Goal: Information Seeking & Learning: Learn about a topic

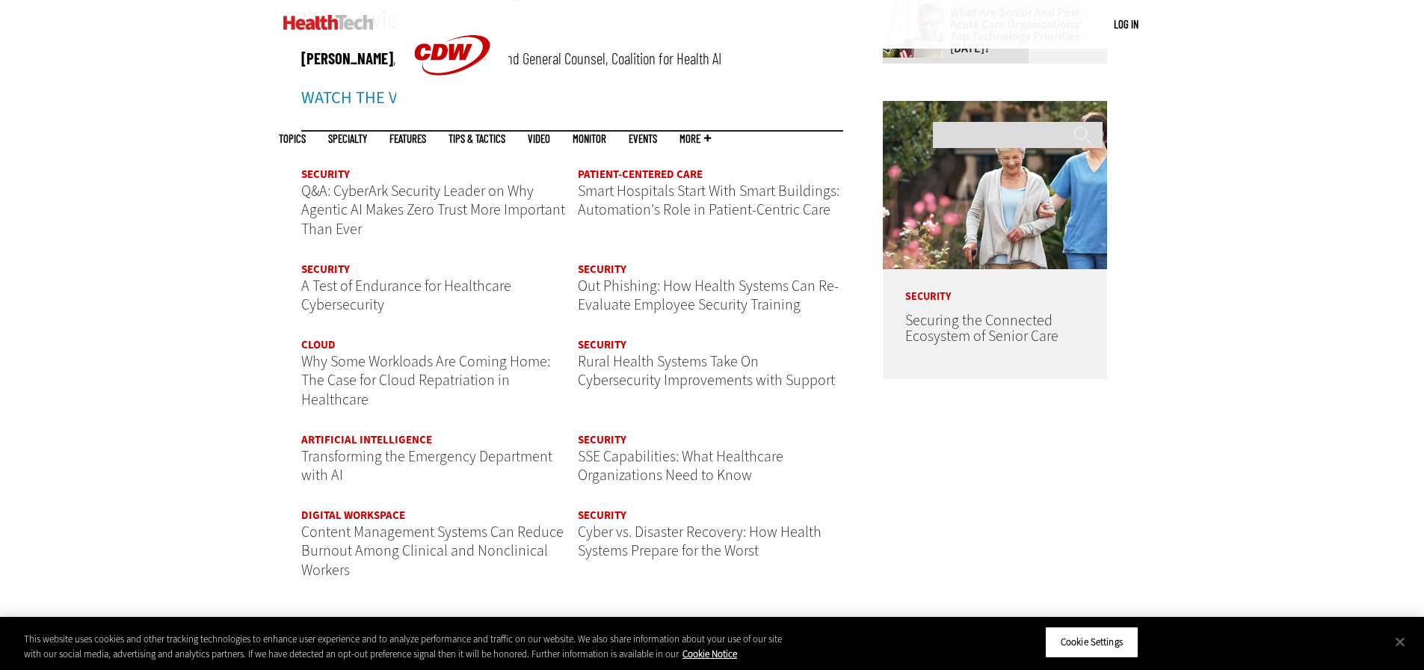
scroll to position [1794, 0]
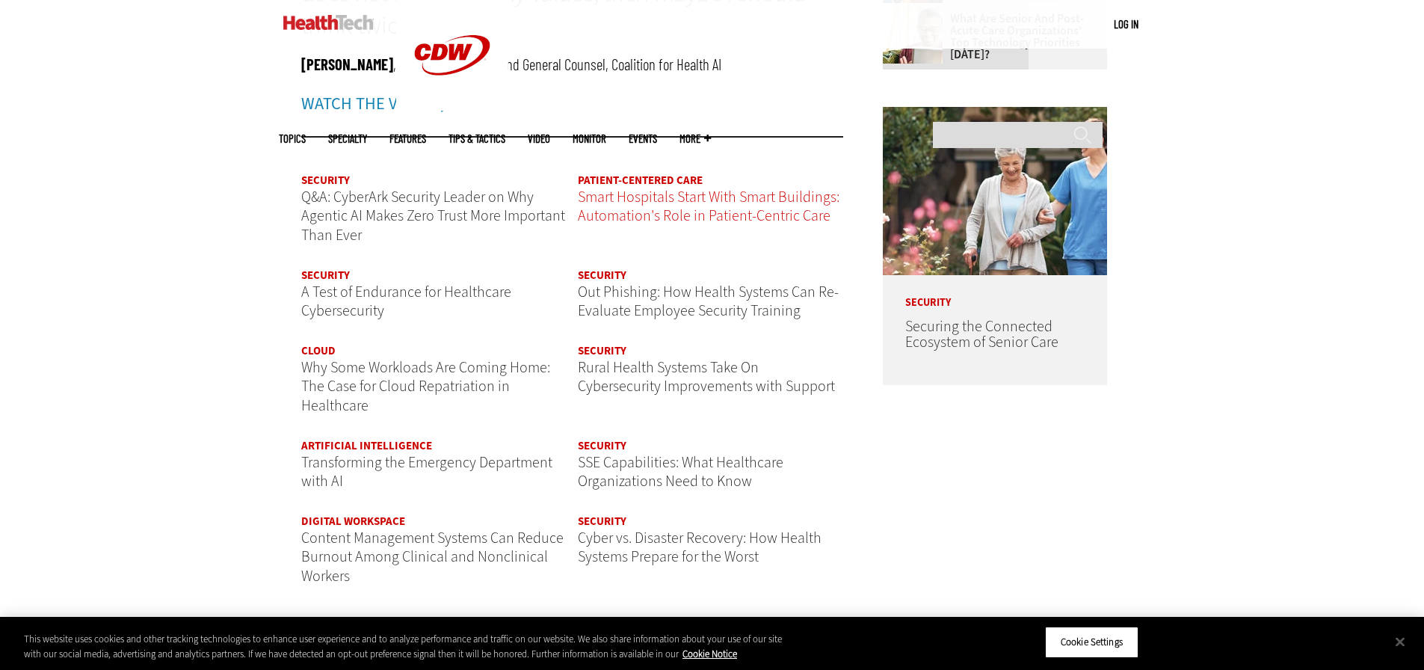
click at [653, 201] on span "Smart Hospitals Start With Smart Buildings: Automation's Role in Patient-Centri…" at bounding box center [709, 207] width 262 height 40
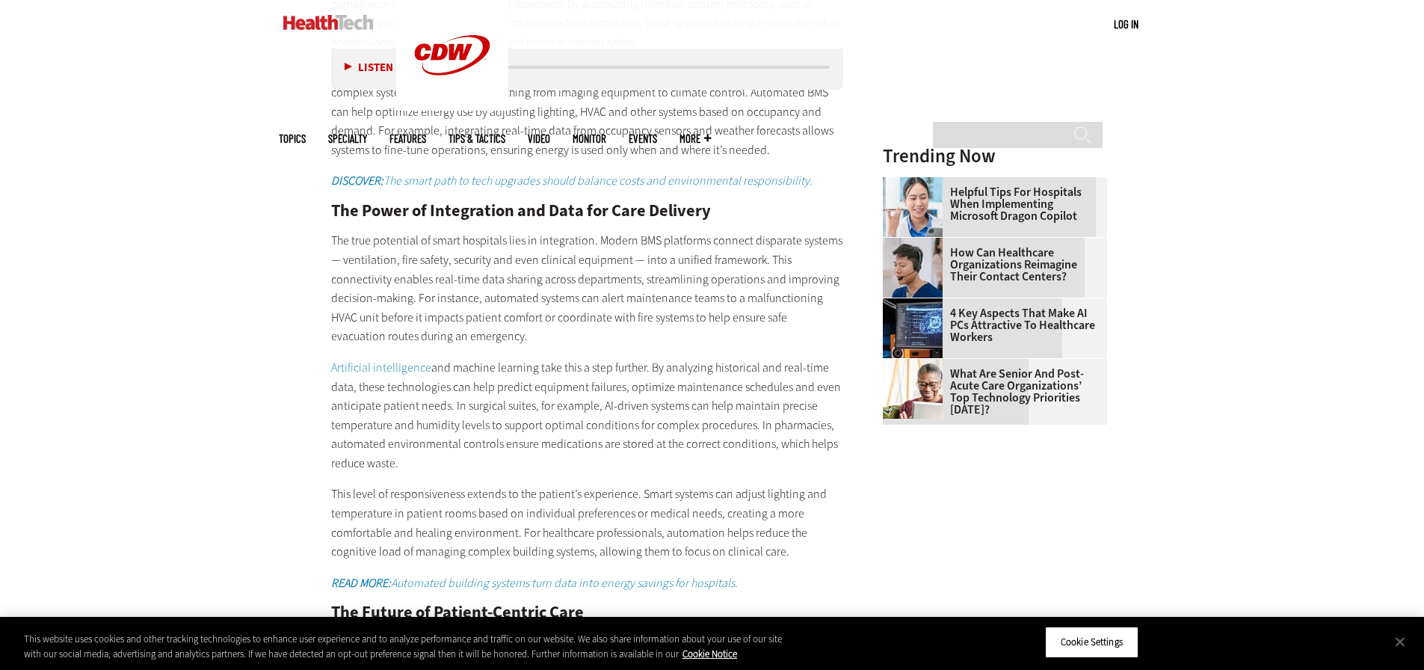
scroll to position [2093, 0]
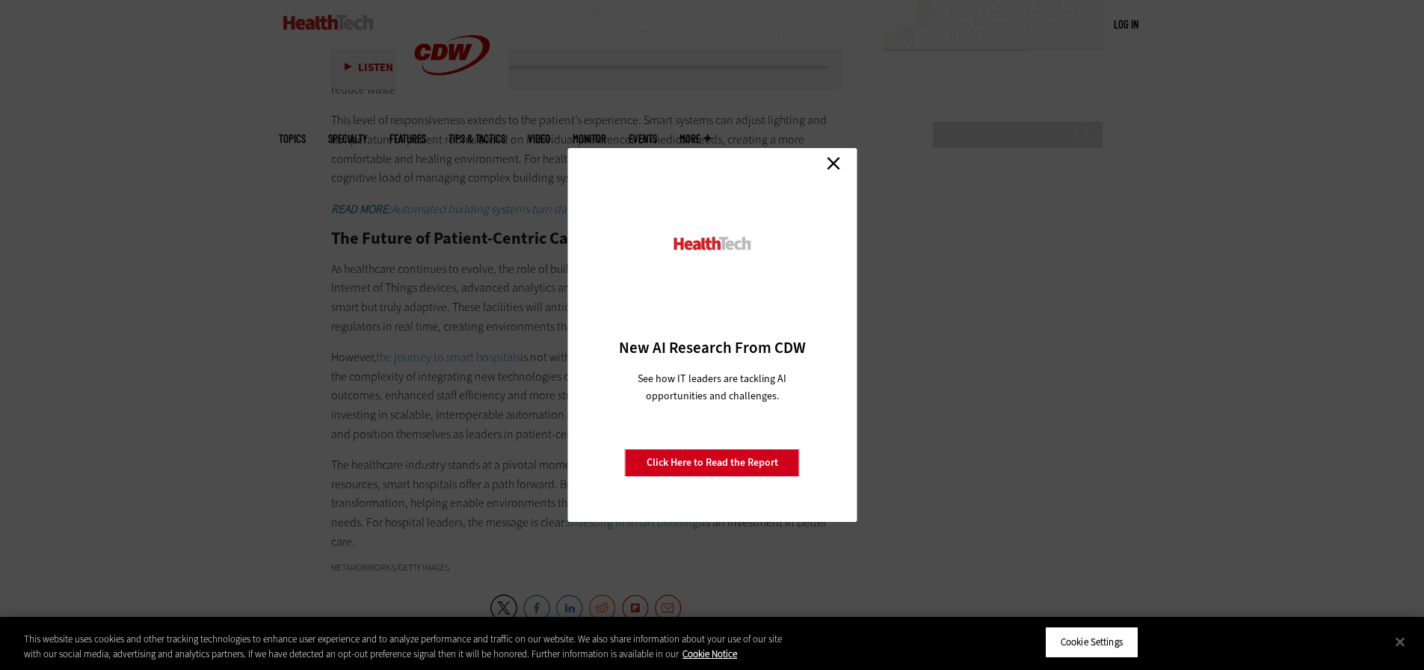
click at [837, 166] on link "Close" at bounding box center [833, 163] width 22 height 22
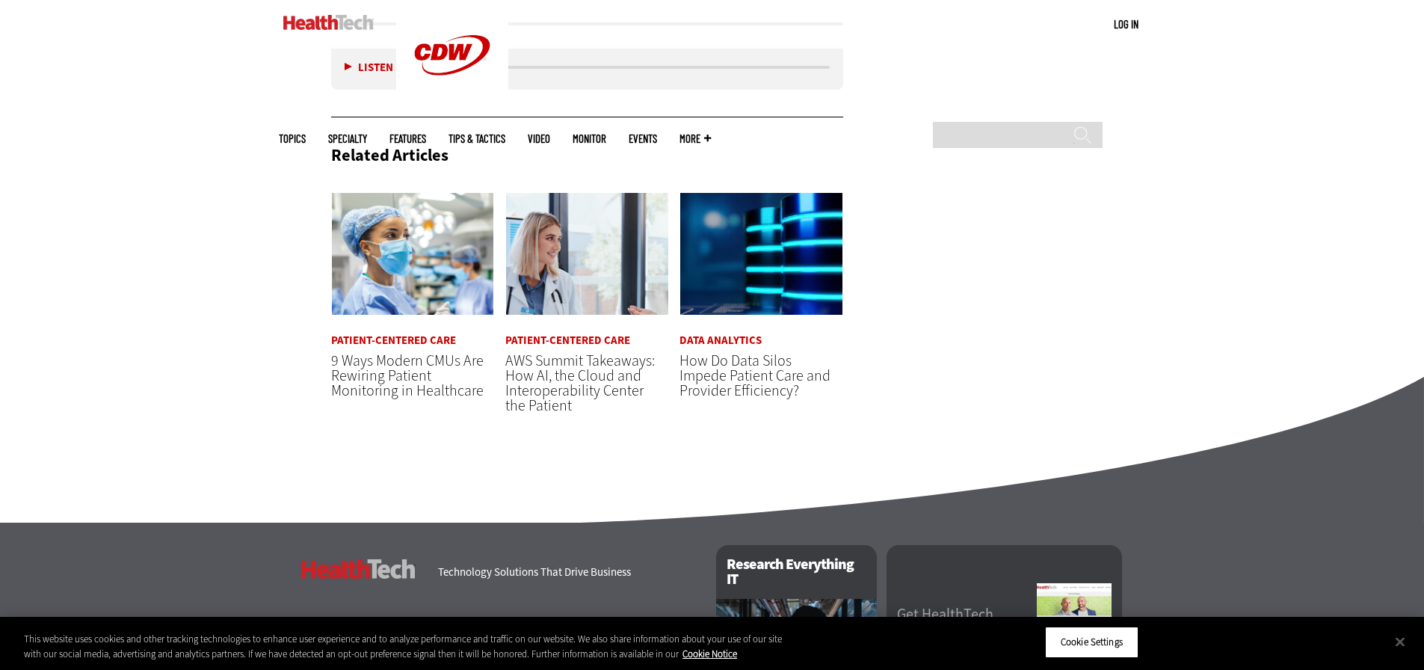
scroll to position [2840, 0]
